Goal: Check status

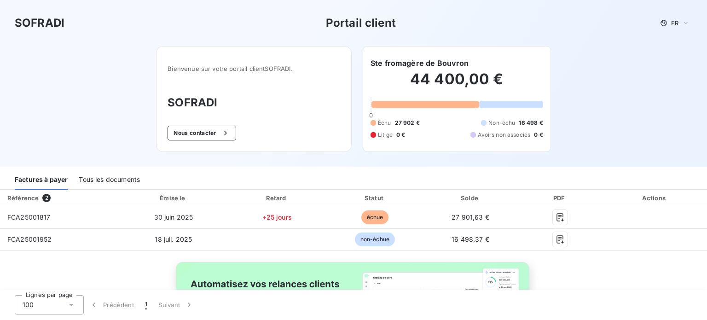
click at [657, 255] on div "Référence 2 Émise le Retard Statut Solde PDF Actions FCA25001817 [DATE] +25 jou…" at bounding box center [353, 282] width 707 height 185
